Goal: Task Accomplishment & Management: Use online tool/utility

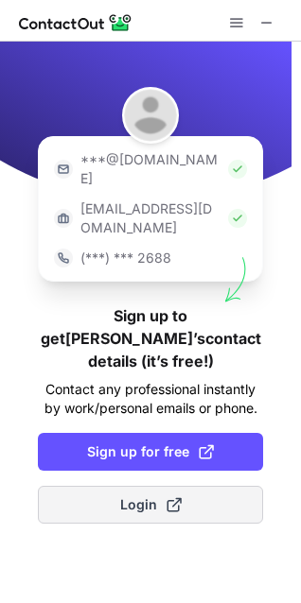
click at [144, 486] on button "Login" at bounding box center [150, 505] width 225 height 38
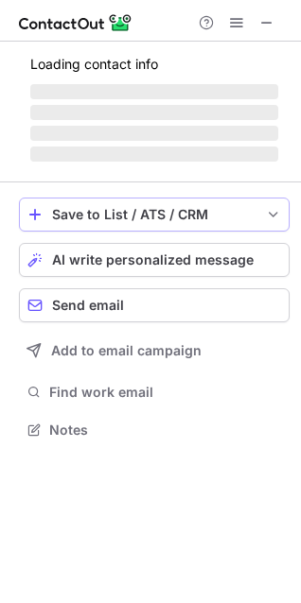
scroll to position [423, 301]
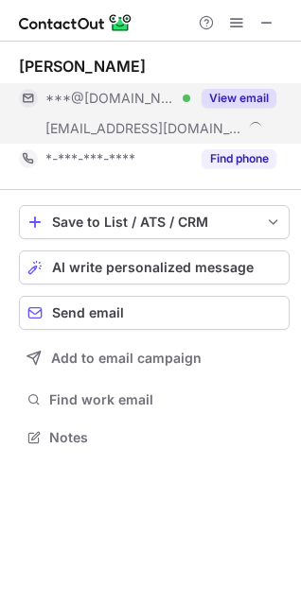
click at [228, 97] on button "View email" at bounding box center [238, 98] width 75 height 19
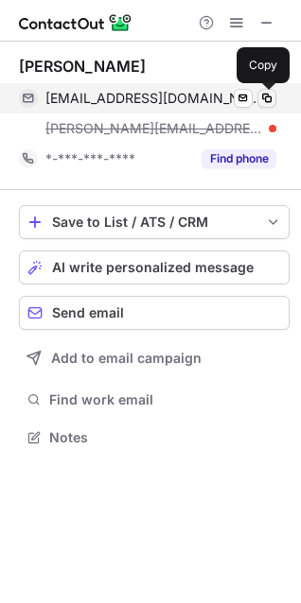
click at [266, 101] on span at bounding box center [266, 98] width 15 height 15
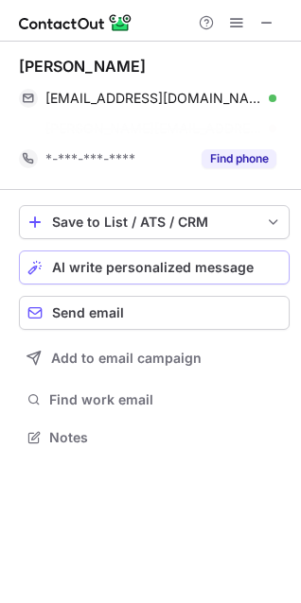
scroll to position [393, 301]
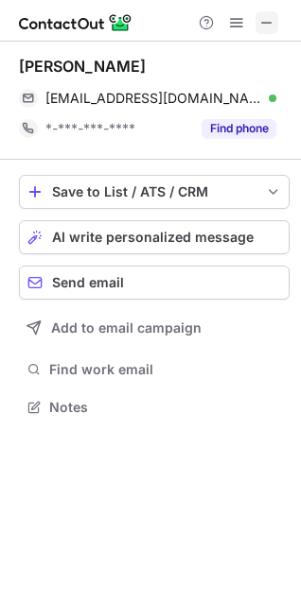
click at [272, 23] on span at bounding box center [266, 22] width 15 height 15
